Goal: Information Seeking & Learning: Learn about a topic

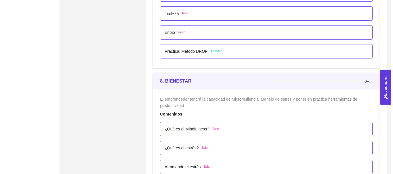
scroll to position [1696, 0]
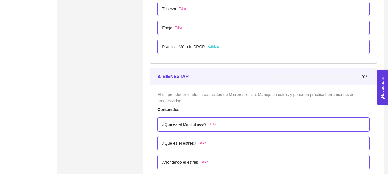
click at [239, 49] on div "Práctica: Método DROP Actividad" at bounding box center [263, 47] width 203 height 6
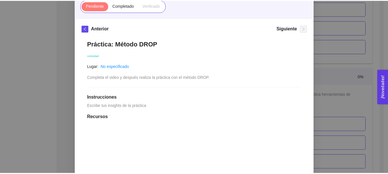
scroll to position [57, 0]
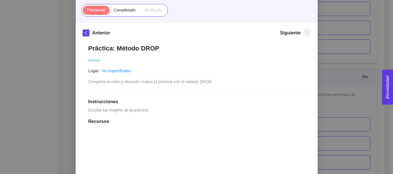
click at [359, 87] on div "7. DESARROLLO PERSONAL El emprendedor desarrollará habilidades de Autoconocimie…" at bounding box center [196, 87] width 393 height 174
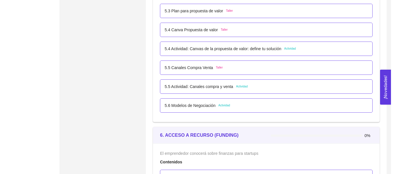
scroll to position [1208, 0]
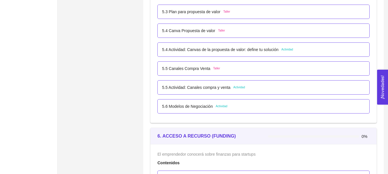
click at [185, 47] on p "5.4 Actividad: Canvas de la propuesta de valor: define tu solución" at bounding box center [220, 50] width 116 height 6
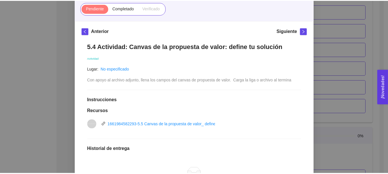
scroll to position [86, 0]
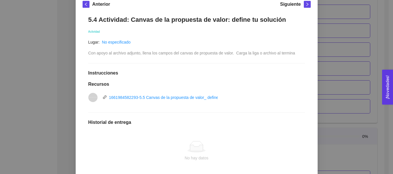
click at [324, 76] on div "5. PROBACIÓN DE COMPRA El emprendedor validará el mercado Asignado por [PERSON_…" at bounding box center [196, 87] width 393 height 174
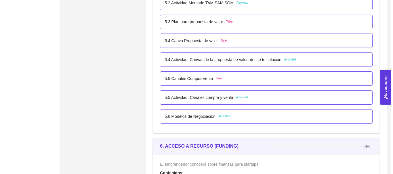
scroll to position [1208, 0]
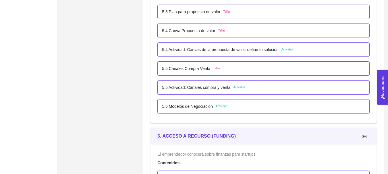
click at [215, 100] on div "5.6 Modelos de Negociación Actividad" at bounding box center [264, 106] width 212 height 14
click at [215, 111] on div "5.6 Modelos de Negociación Actividad" at bounding box center [264, 106] width 212 height 14
click at [209, 108] on p "5.6 Modelos de Negociación" at bounding box center [187, 106] width 51 height 6
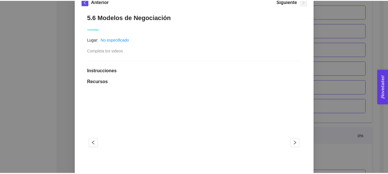
scroll to position [77, 0]
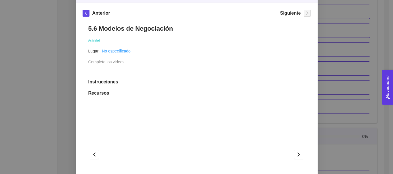
click at [320, 76] on div "5. PROBACIÓN DE COMPRA El emprendedor validará el mercado Asignado por [PERSON_…" at bounding box center [196, 87] width 393 height 174
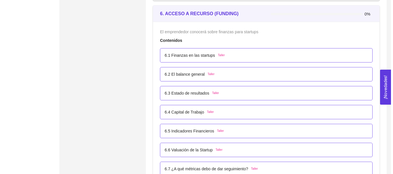
scroll to position [1323, 0]
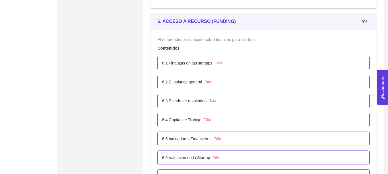
click at [222, 61] on div "6.1 Finanzas en las startups Taller" at bounding box center [263, 63] width 203 height 6
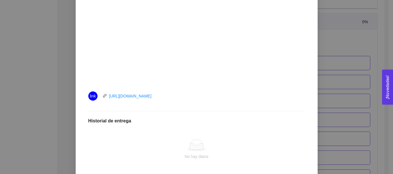
scroll to position [201, 0]
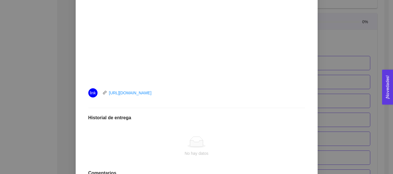
click at [318, 68] on div "6. ACCESO A RECURSO (FUNDING) El emprendedor conocerá sobre finanzas para start…" at bounding box center [196, 87] width 393 height 174
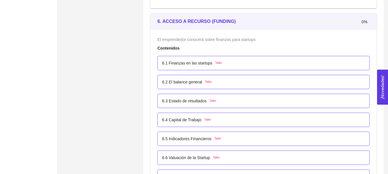
click at [204, 58] on div "6.1 Finanzas en las startups Taller" at bounding box center [264, 63] width 212 height 14
click at [206, 61] on p "6.1 Finanzas en las startups" at bounding box center [187, 63] width 50 height 6
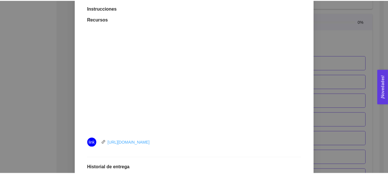
scroll to position [172, 0]
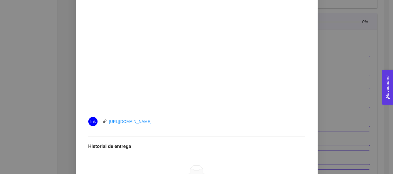
click at [341, 74] on div "6. ACCESO A RECURSO (FUNDING) El emprendedor conocerá sobre finanzas para start…" at bounding box center [196, 87] width 393 height 174
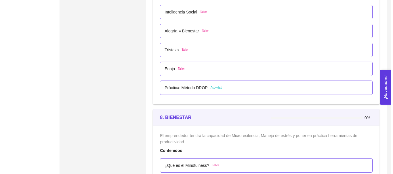
scroll to position [1668, 0]
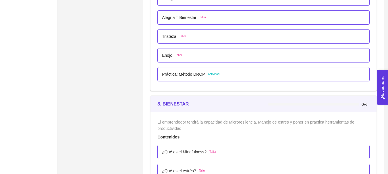
click at [211, 72] on span "Actividad" at bounding box center [214, 74] width 12 height 5
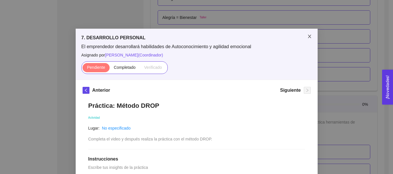
click at [311, 34] on span "Close" at bounding box center [309, 37] width 16 height 16
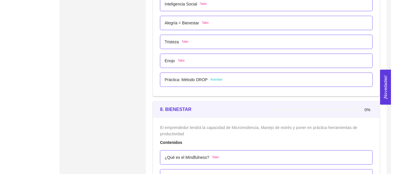
scroll to position [1668, 0]
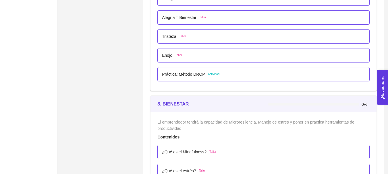
click at [227, 17] on div "Alegría = Bienestar Taller" at bounding box center [263, 17] width 203 height 6
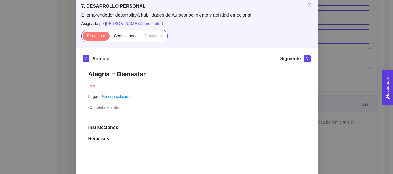
scroll to position [29, 0]
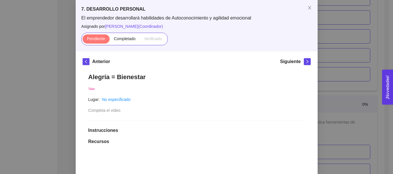
click at [329, 92] on div "7. DESARROLLO PERSONAL El emprendedor desarrollará habilidades de Autoconocimie…" at bounding box center [196, 87] width 393 height 174
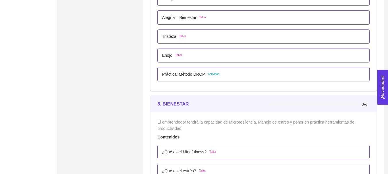
click at [197, 23] on div "Alegría = Bienestar Taller" at bounding box center [264, 17] width 212 height 14
click at [196, 22] on div "Alegría = Bienestar Taller" at bounding box center [264, 17] width 212 height 14
click at [191, 19] on p "Alegría = Bienestar" at bounding box center [179, 17] width 34 height 6
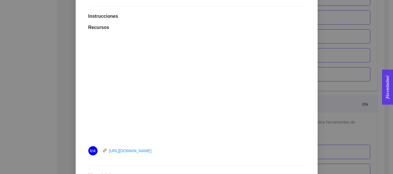
scroll to position [144, 0]
click at [372, 80] on div "7. DESARROLLO PERSONAL El emprendedor desarrollará habilidades de Autoconocimie…" at bounding box center [196, 87] width 393 height 174
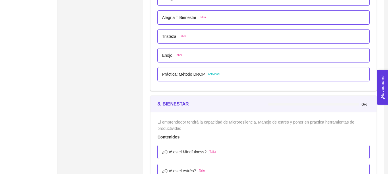
click at [210, 15] on div "Alegría = Bienestar Taller" at bounding box center [263, 17] width 203 height 6
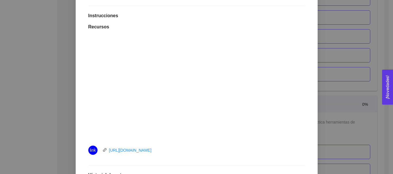
click at [350, 78] on div "7. DESARROLLO PERSONAL El emprendedor desarrollará habilidades de Autoconocimie…" at bounding box center [196, 87] width 393 height 174
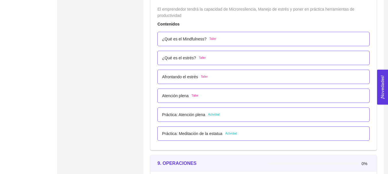
scroll to position [1783, 0]
